Goal: Task Accomplishment & Management: Manage account settings

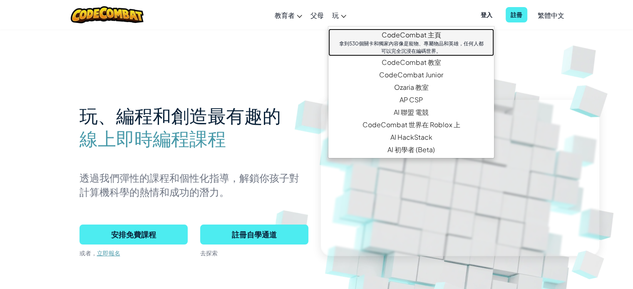
click at [403, 42] on div "拿到530個關卡和獨家內容像是寵物、專屬物品和英雄，任何人都可以完全沉浸在編碼世界。" at bounding box center [411, 47] width 149 height 15
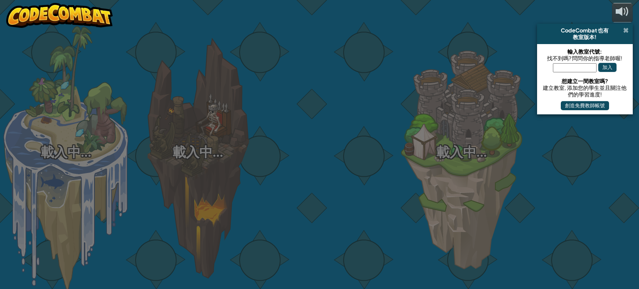
click at [627, 32] on span at bounding box center [626, 30] width 5 height 7
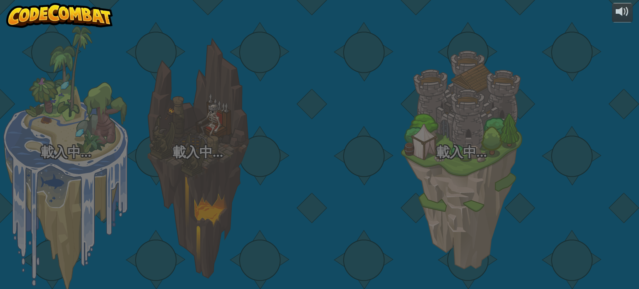
select select "zh-HANT"
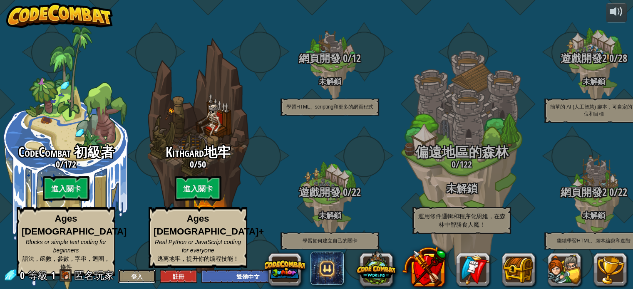
click at [137, 270] on button "登入" at bounding box center [136, 277] width 37 height 14
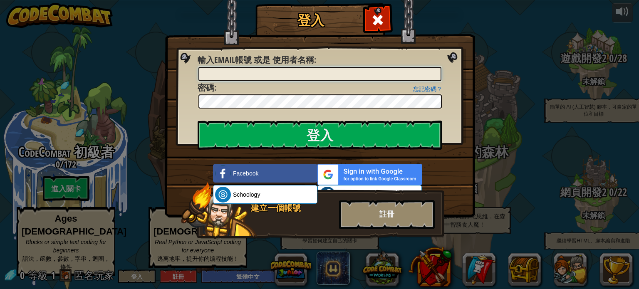
type input "[PERSON_NAME]"
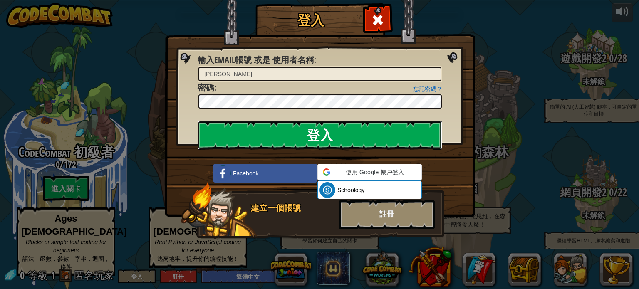
click at [266, 130] on input "登入" at bounding box center [320, 135] width 245 height 29
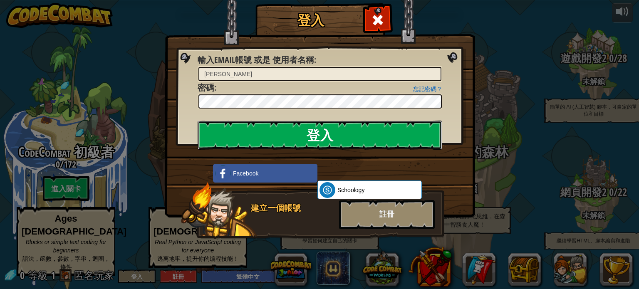
click at [330, 135] on input "登入" at bounding box center [320, 135] width 245 height 29
click at [330, 134] on input "登入" at bounding box center [320, 135] width 245 height 29
click at [329, 134] on input "登入" at bounding box center [320, 135] width 245 height 29
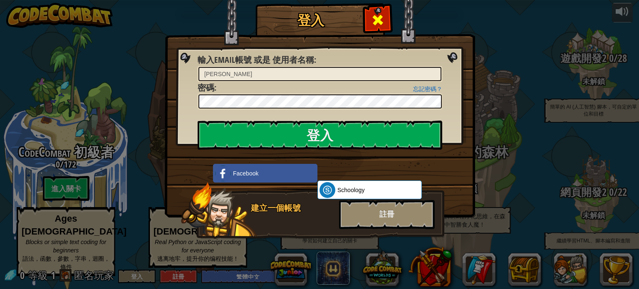
click at [376, 23] on span at bounding box center [377, 19] width 13 height 13
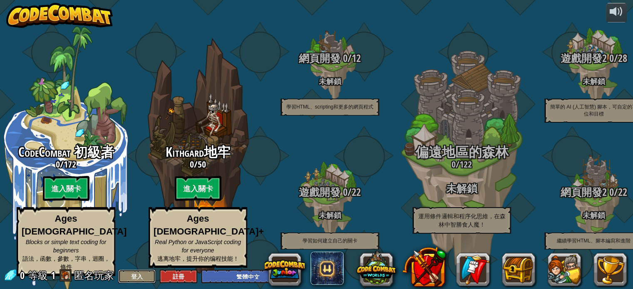
click at [143, 278] on button "登入" at bounding box center [136, 277] width 37 height 14
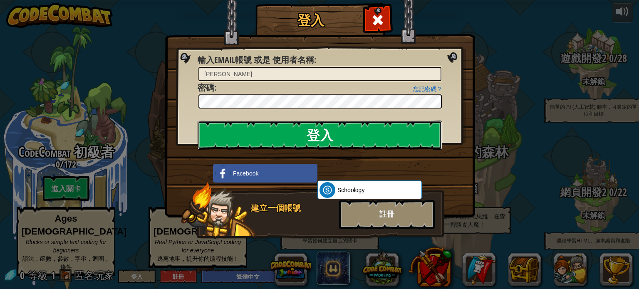
click at [274, 128] on input "登入" at bounding box center [320, 135] width 245 height 29
click at [423, 133] on input "登入" at bounding box center [320, 135] width 245 height 29
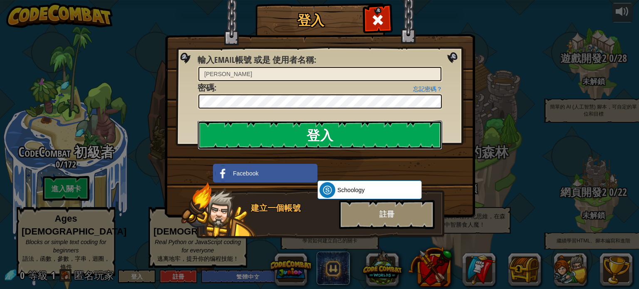
click at [423, 133] on input "登入" at bounding box center [320, 135] width 245 height 29
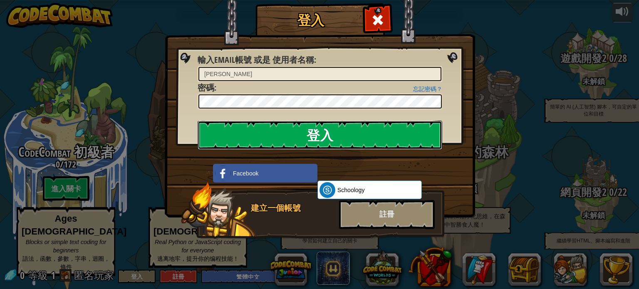
click at [423, 133] on input "登入" at bounding box center [320, 135] width 245 height 29
